Goal: Task Accomplishment & Management: Manage account settings

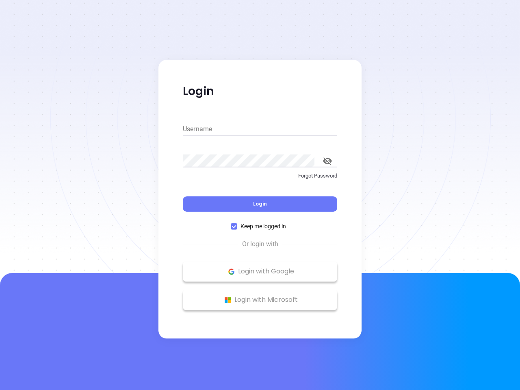
click at [260, 195] on div "Login" at bounding box center [260, 199] width 155 height 25
click at [260, 129] on input "Username" at bounding box center [260, 129] width 155 height 13
click at [328, 161] on icon "toggle password visibility" at bounding box center [327, 161] width 9 height 8
click at [260, 204] on span "Login" at bounding box center [260, 203] width 14 height 7
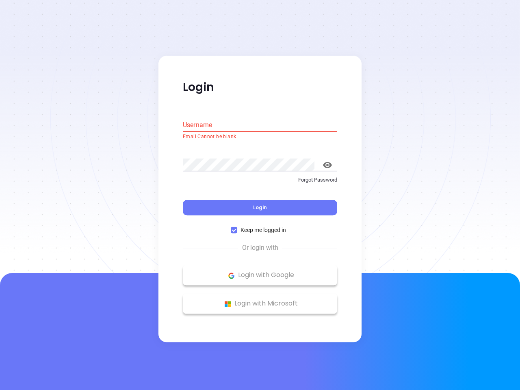
click at [260, 226] on span "Keep me logged in" at bounding box center [263, 230] width 52 height 9
click at [237, 227] on input "Keep me logged in" at bounding box center [234, 230] width 7 height 7
checkbox input "false"
click at [260, 272] on p "Login with Google" at bounding box center [260, 276] width 146 height 12
click at [260, 300] on p "Login with Microsoft" at bounding box center [260, 304] width 146 height 12
